Goal: Transaction & Acquisition: Purchase product/service

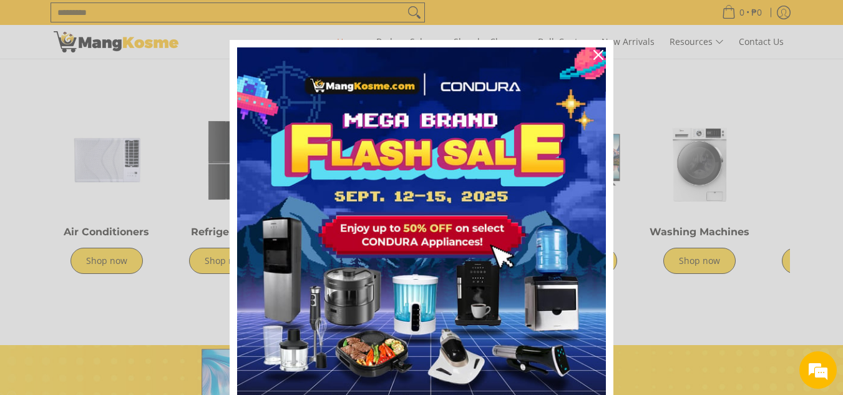
scroll to position [0, 496]
click at [588, 49] on div "Close" at bounding box center [598, 55] width 20 height 20
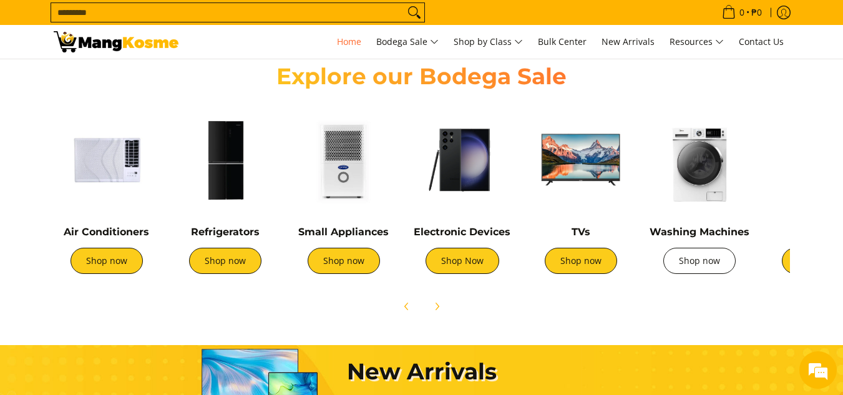
click at [676, 268] on link "Shop now" at bounding box center [699, 261] width 72 height 26
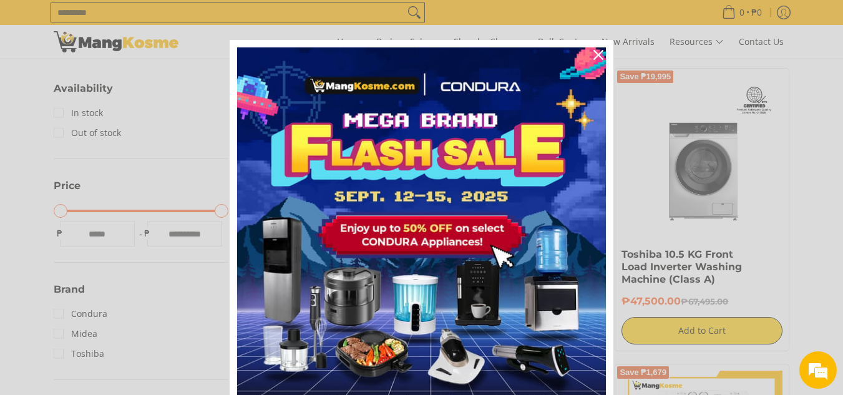
scroll to position [250, 0]
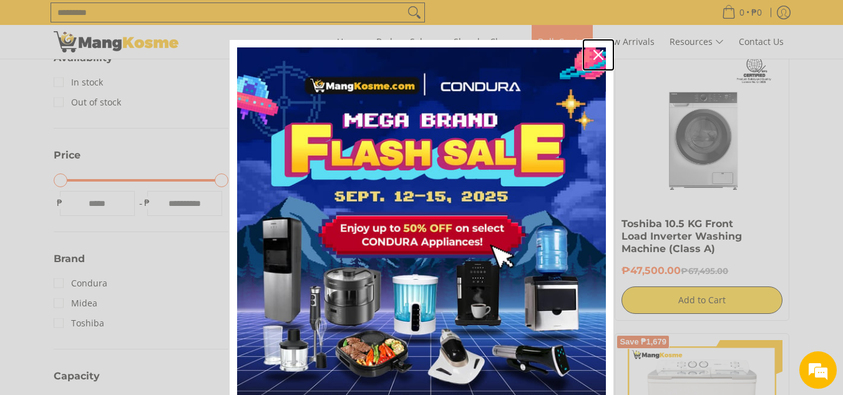
click at [594, 52] on icon "close icon" at bounding box center [598, 55] width 10 height 10
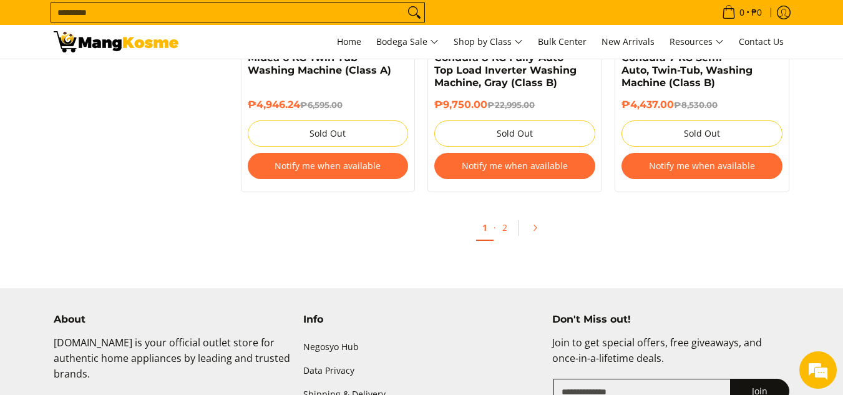
scroll to position [2726, 0]
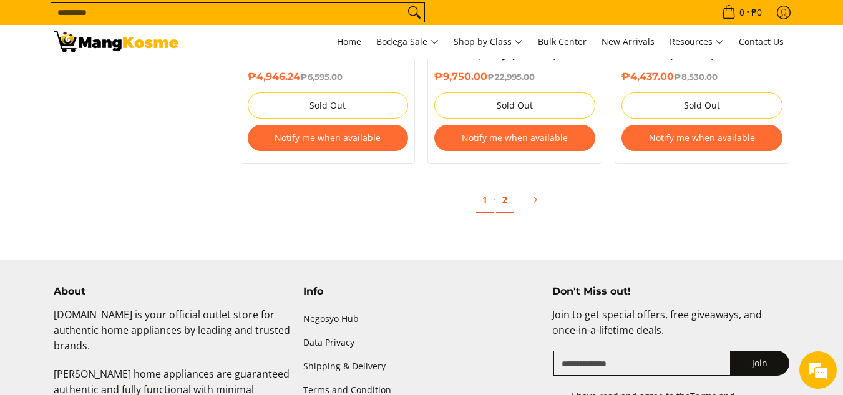
click at [509, 196] on link "2" at bounding box center [504, 200] width 17 height 26
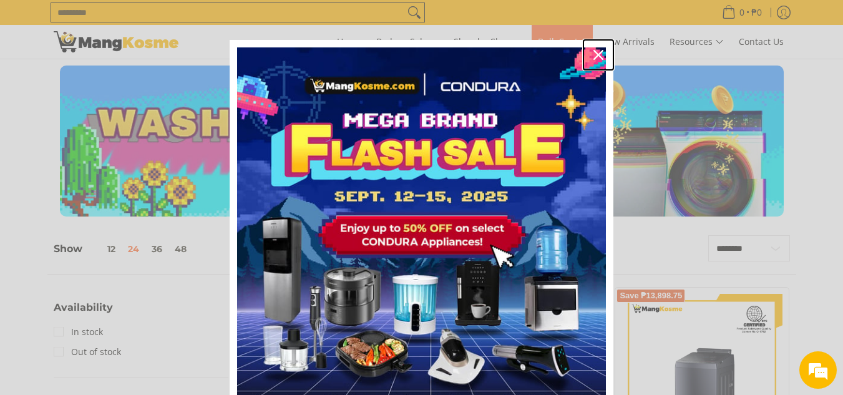
click at [589, 46] on div "Close" at bounding box center [598, 55] width 20 height 20
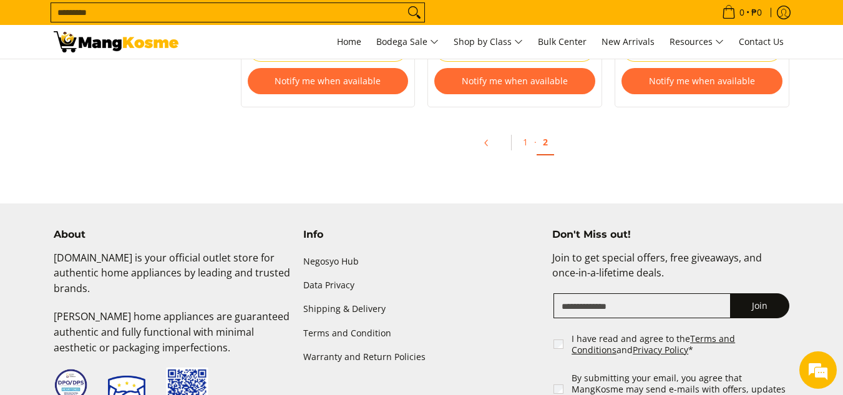
scroll to position [1618, 0]
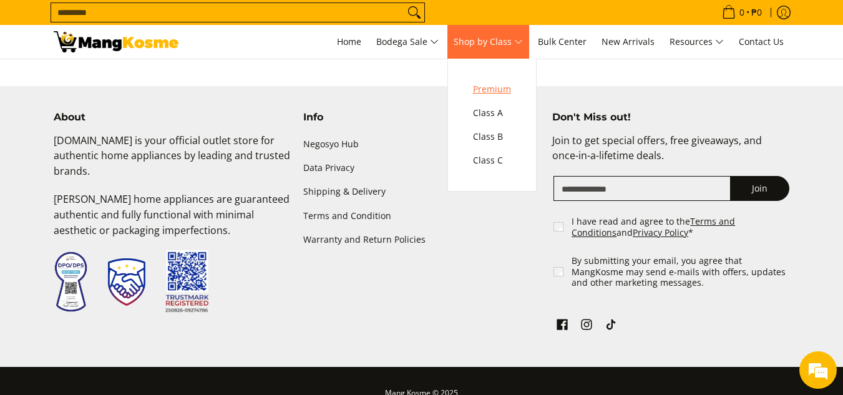
click at [497, 86] on span "Premium" at bounding box center [492, 90] width 38 height 16
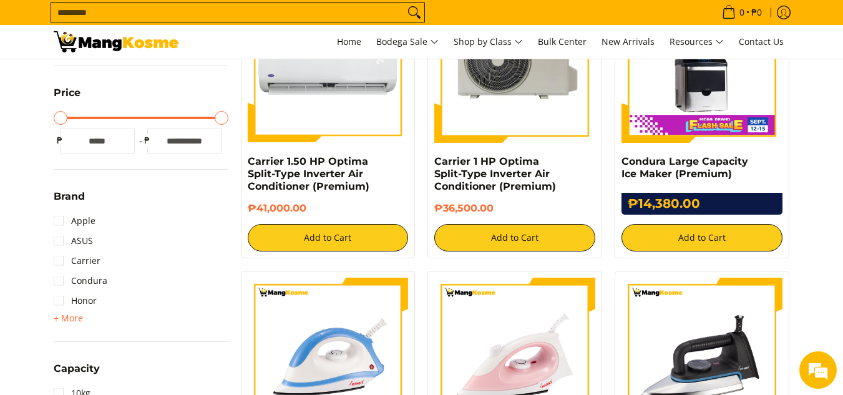
scroll to position [374, 0]
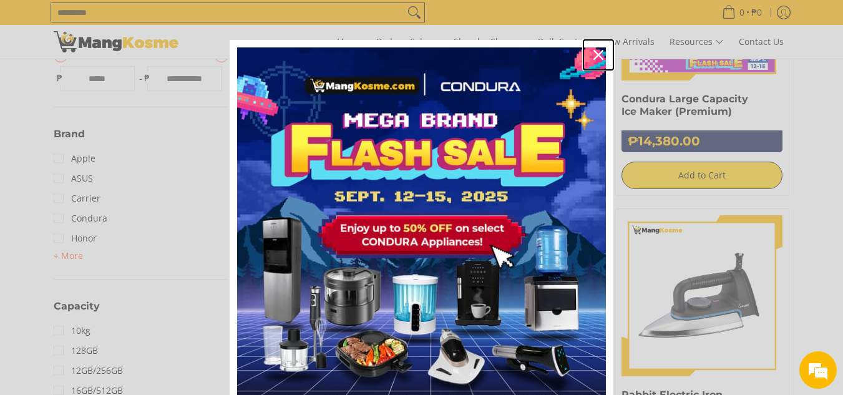
click at [600, 61] on div "Close" at bounding box center [598, 55] width 20 height 20
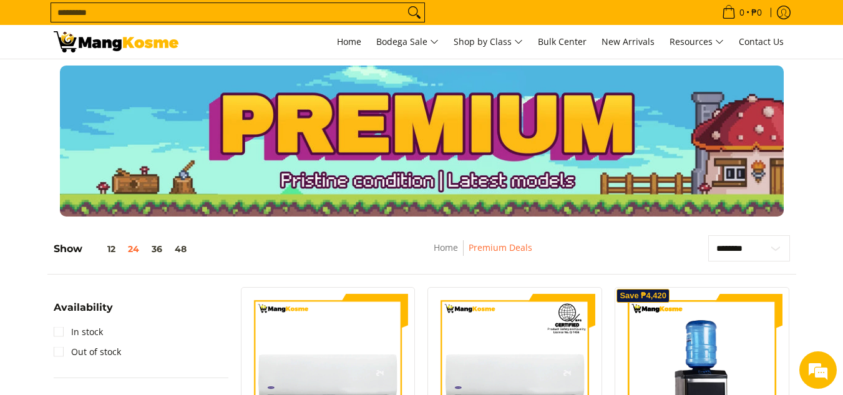
scroll to position [0, 0]
